Goal: Task Accomplishment & Management: Use online tool/utility

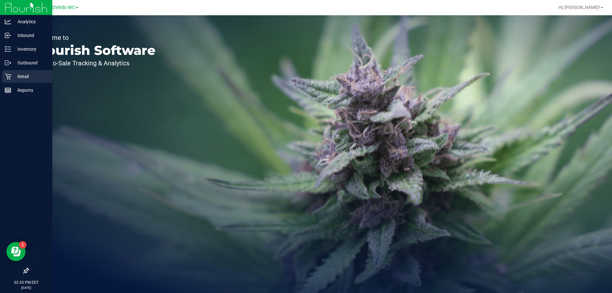
click at [7, 77] on icon at bounding box center [8, 77] width 6 height 6
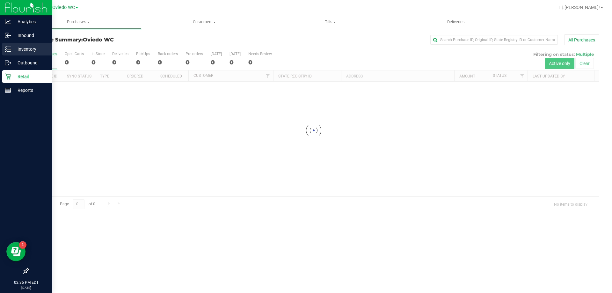
click at [25, 43] on div "Inventory" at bounding box center [27, 49] width 50 height 13
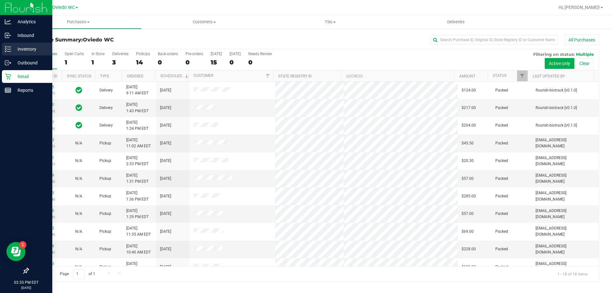
click at [24, 48] on p "Inventory" at bounding box center [30, 49] width 38 height 8
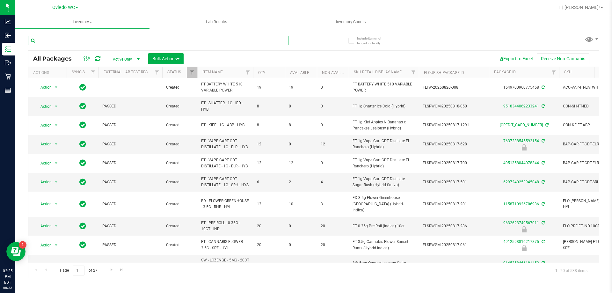
click at [83, 38] on input "text" at bounding box center [158, 41] width 260 height 10
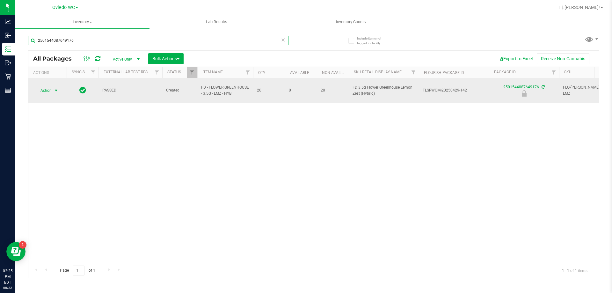
type input "2501544087649176"
click at [46, 87] on span "Action" at bounding box center [43, 90] width 17 height 9
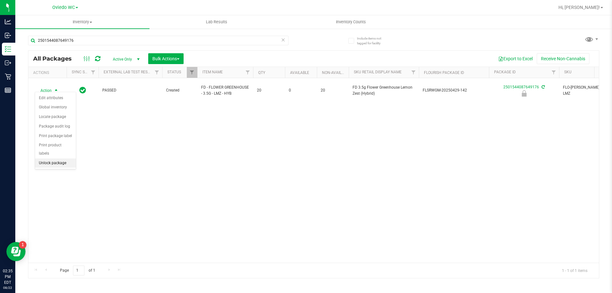
click at [56, 158] on li "Unlock package" at bounding box center [55, 163] width 41 height 10
